Goal: Task Accomplishment & Management: Manage account settings

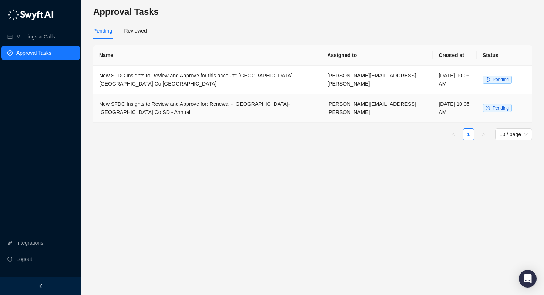
click at [222, 108] on td "New SFDC Insights to Review and Approve for: Renewal - [GEOGRAPHIC_DATA]-[GEOGR…" at bounding box center [207, 108] width 228 height 28
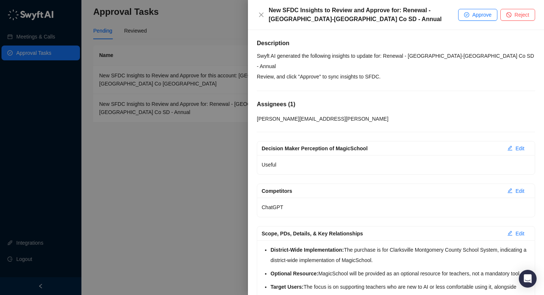
click at [360, 115] on div "[PERSON_NAME][EMAIL_ADDRESS][PERSON_NAME]" at bounding box center [396, 119] width 278 height 8
click at [298, 116] on span "[PERSON_NAME][EMAIL_ADDRESS][PERSON_NAME]" at bounding box center [323, 119] width 132 height 6
click at [295, 113] on div "Description Swyft AI generated the following insights to update for: Renewal - …" at bounding box center [396, 266] width 278 height 454
click at [292, 115] on div "[PERSON_NAME][EMAIL_ADDRESS][PERSON_NAME]" at bounding box center [396, 119] width 278 height 8
click at [282, 100] on h5 "Assignees ( 1 )" at bounding box center [396, 104] width 278 height 9
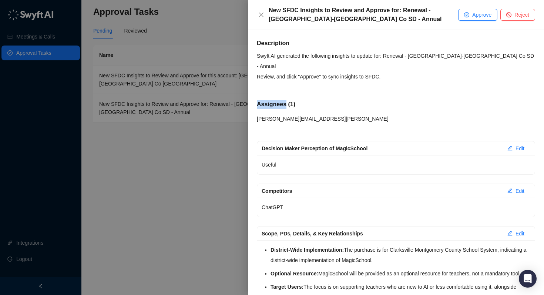
click at [282, 100] on h5 "Assignees ( 1 )" at bounding box center [396, 104] width 278 height 9
click at [294, 100] on h5 "Assignees ( 1 )" at bounding box center [396, 104] width 278 height 9
